Goal: Find contact information: Find contact information

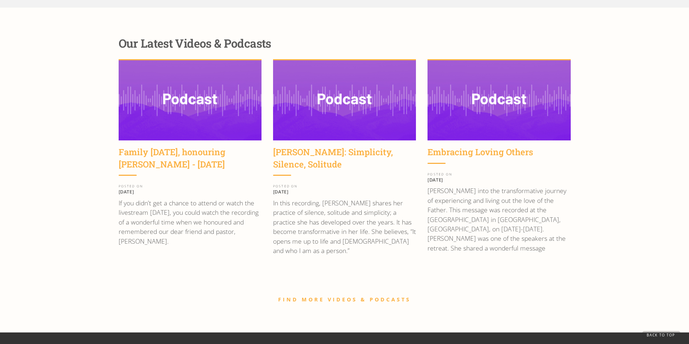
scroll to position [1092, 0]
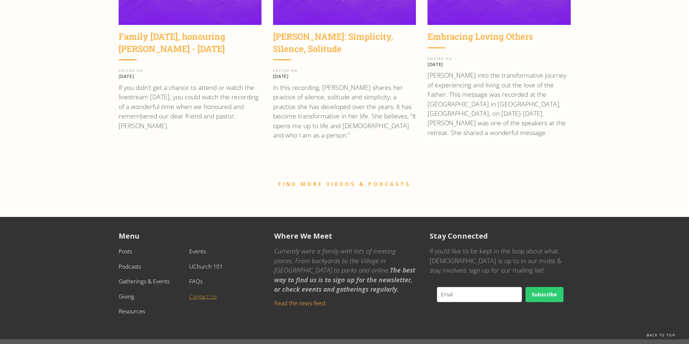
click at [198, 293] on link "Contact Us" at bounding box center [202, 297] width 27 height 8
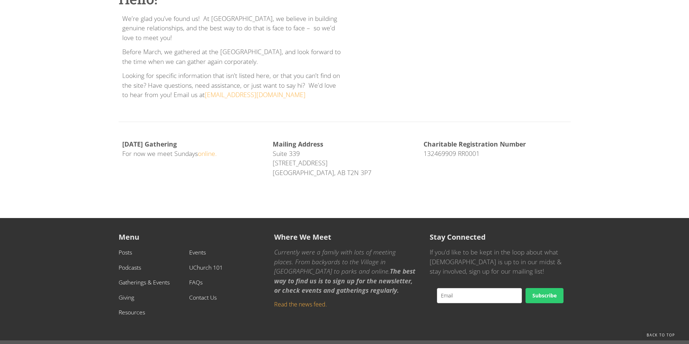
scroll to position [229, 0]
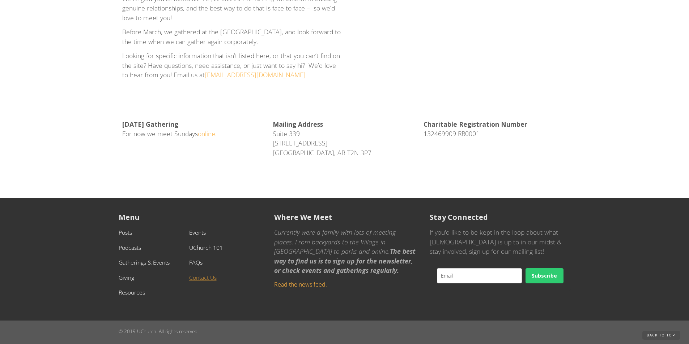
click at [203, 277] on link "Contact Us" at bounding box center [202, 278] width 27 height 8
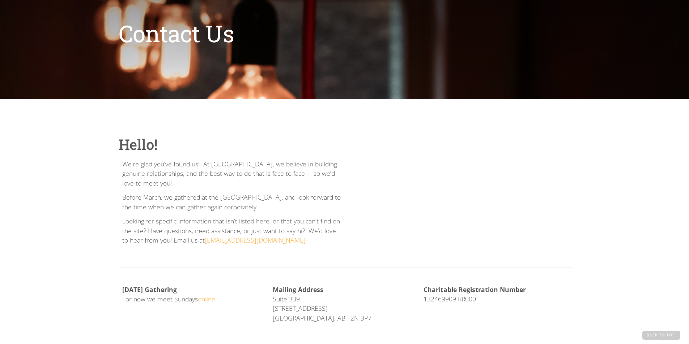
scroll to position [72, 0]
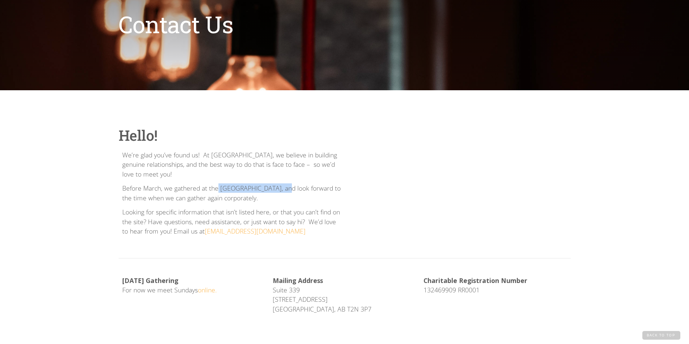
drag, startPoint x: 277, startPoint y: 189, endPoint x: 194, endPoint y: 193, distance: 82.8
click at [217, 187] on p "Before March, we gathered at the [GEOGRAPHIC_DATA], and look forward to the tim…" at bounding box center [231, 193] width 219 height 19
drag, startPoint x: 263, startPoint y: 213, endPoint x: 257, endPoint y: 213, distance: 6.1
click at [260, 213] on p "Looking for specific information that isn’t listed here, or that you can’t find…" at bounding box center [231, 221] width 219 height 29
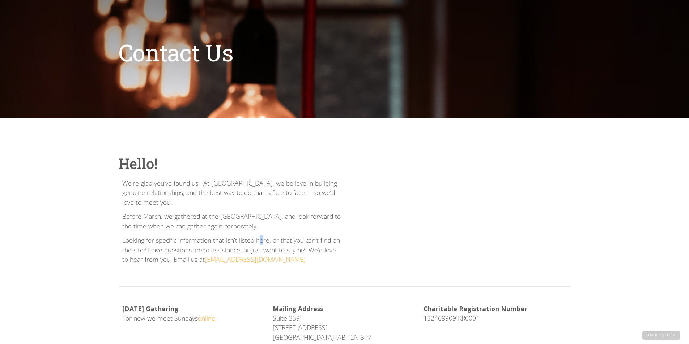
scroll to position [0, 0]
